Goal: Browse casually

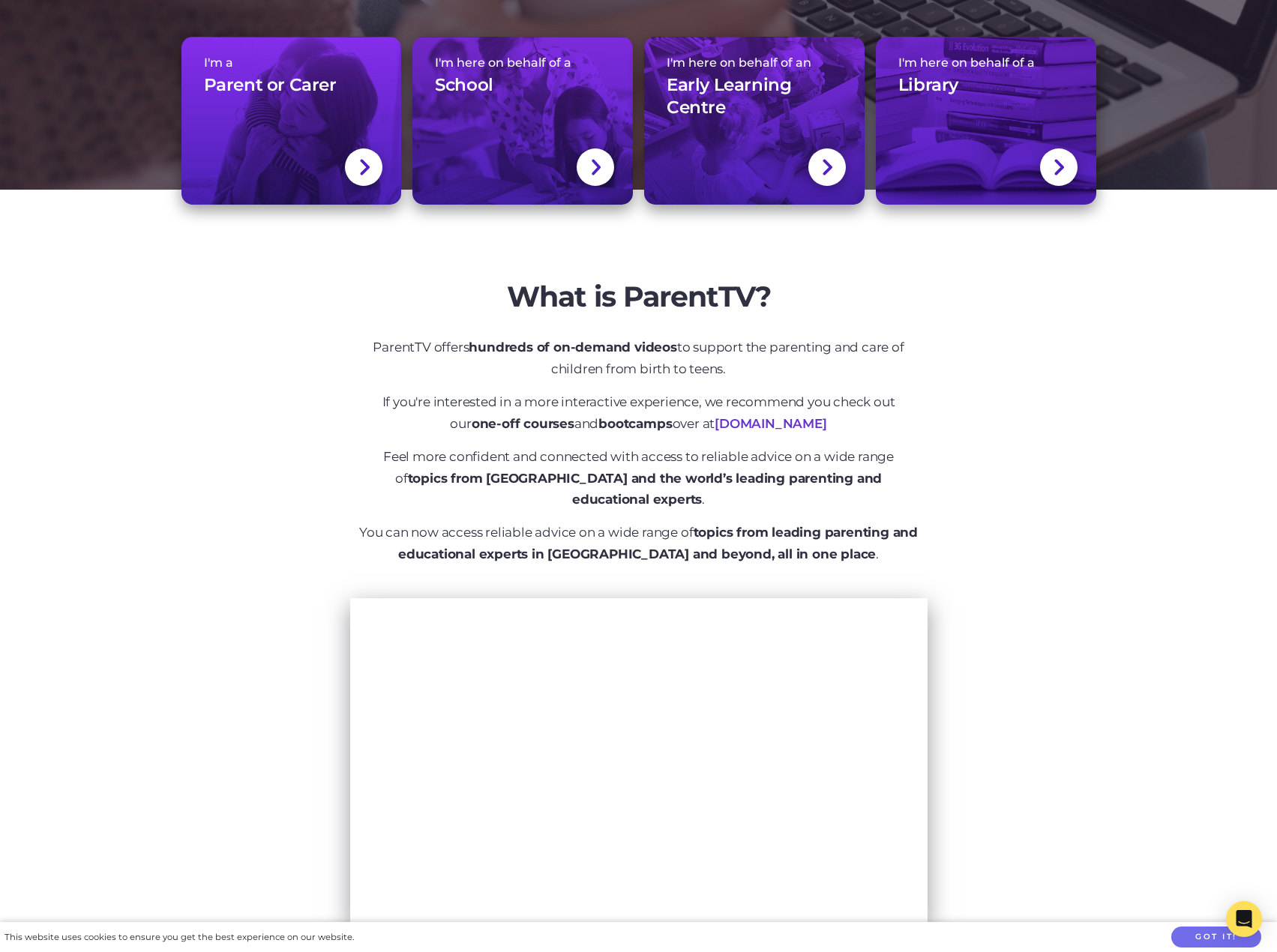
click at [280, 514] on div "What is ParentTV? ParentTV offers hundreds of on-demand videos to support the p…" at bounding box center [639, 622] width 960 height 758
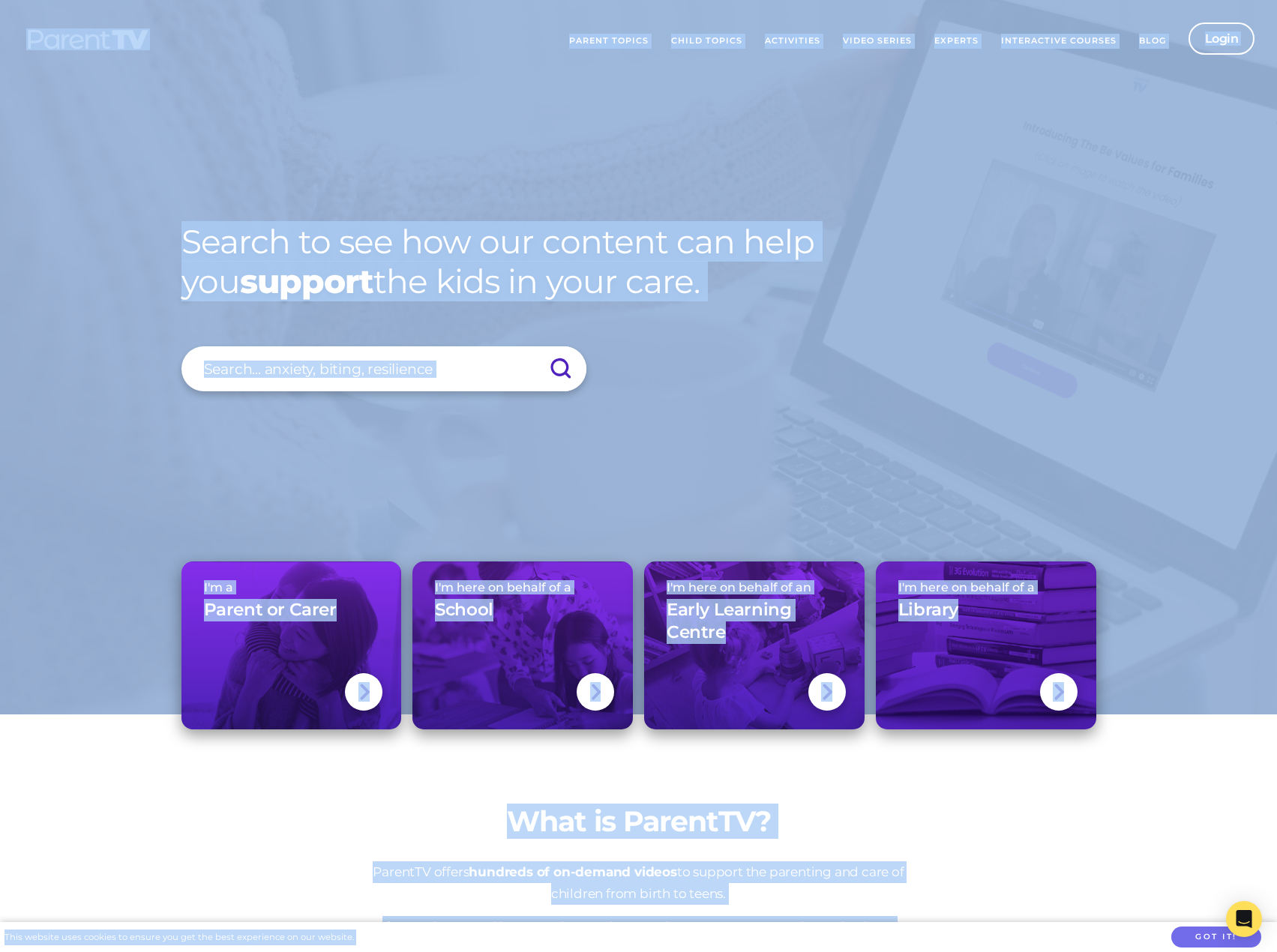
click at [634, 378] on div "Search to see how our content can help you support the kids in your care. Searc…" at bounding box center [639, 262] width 960 height 524
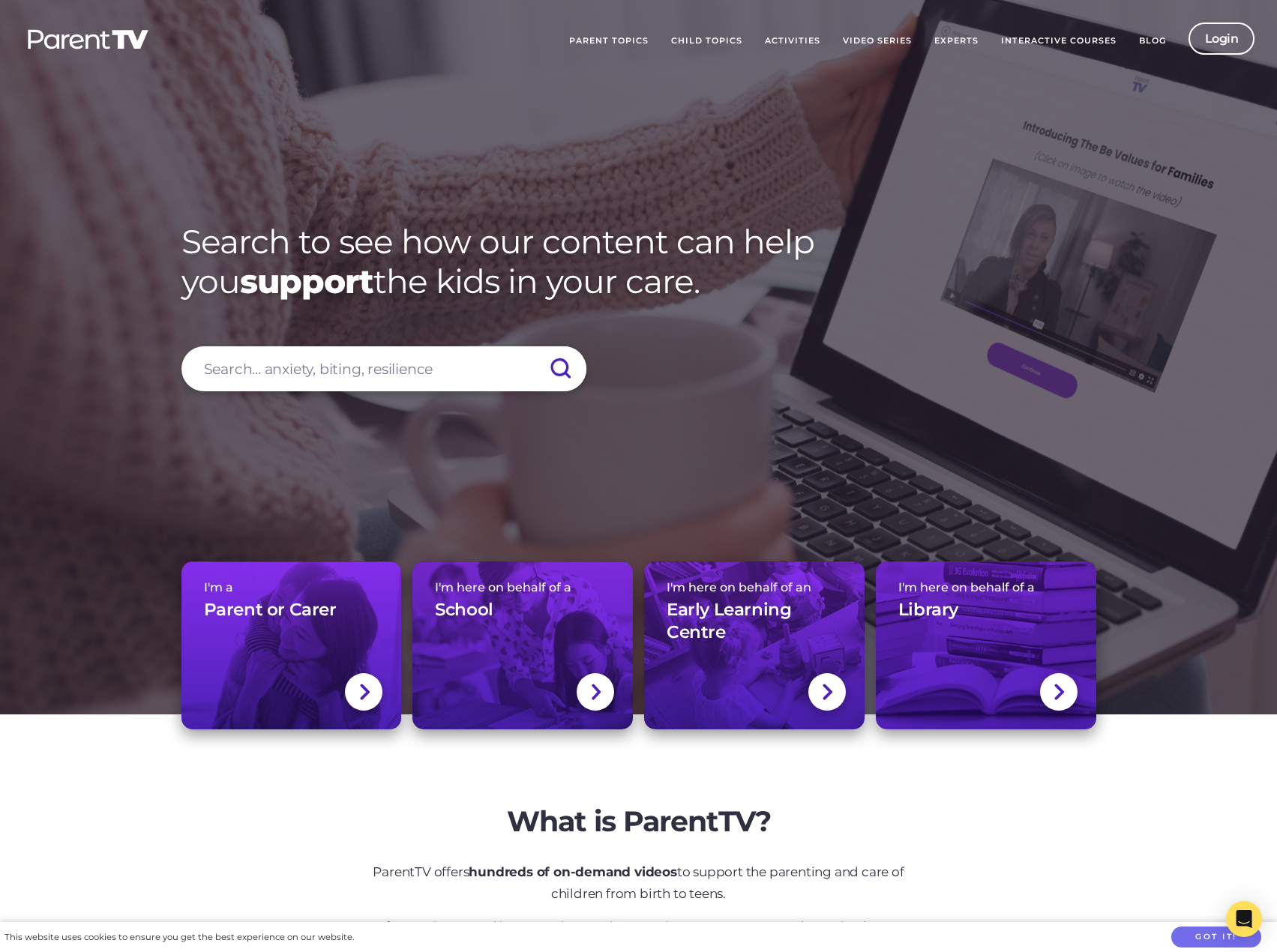
click at [619, 223] on h1 "Search to see how our content can help you support the kids in your care." at bounding box center [639, 262] width 915 height 80
drag, startPoint x: 440, startPoint y: 467, endPoint x: 430, endPoint y: 477, distance: 14.1
click at [433, 471] on div "Search to see how our content can help you support the kids in your care. Searc…" at bounding box center [639, 262] width 960 height 524
click at [486, 448] on div "Search to see how our content can help you support the kids in your care. Searc…" at bounding box center [639, 262] width 960 height 524
click at [460, 442] on div "Search to see how our content can help you support the kids in your care. Searc…" at bounding box center [639, 262] width 960 height 524
